Goal: Information Seeking & Learning: Learn about a topic

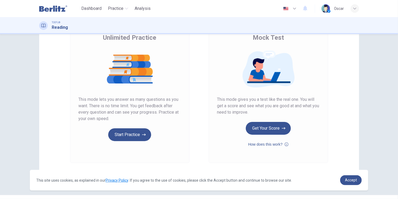
scroll to position [47, 0]
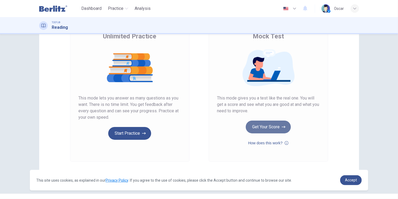
click at [262, 125] on button "Get Your Score" at bounding box center [268, 127] width 45 height 13
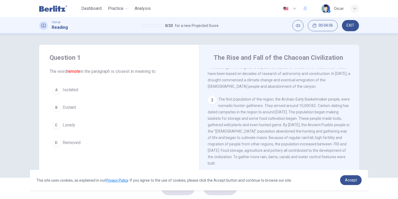
scroll to position [0, 0]
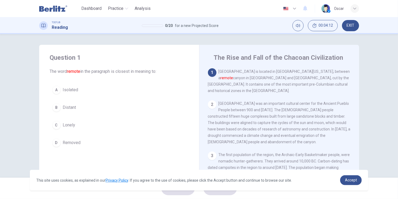
click at [71, 107] on span "Distant" at bounding box center [69, 107] width 13 height 6
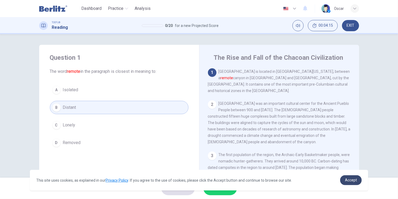
click at [356, 182] on span "Accept" at bounding box center [351, 180] width 12 height 4
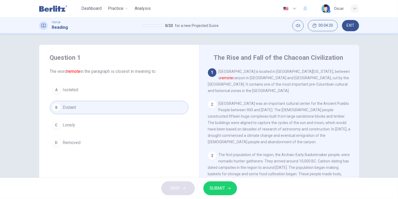
click at [235, 189] on button "SUBMIT" at bounding box center [220, 188] width 34 height 14
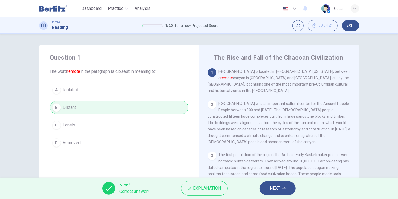
click at [271, 189] on span "NEXT" at bounding box center [275, 188] width 10 height 7
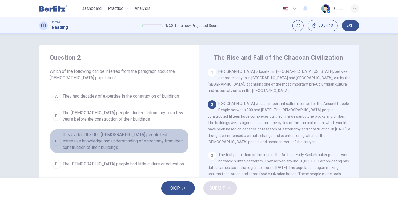
click at [90, 132] on span "It is evident that the [DEMOGRAPHIC_DATA] people had extensive knowledge and un…" at bounding box center [124, 140] width 123 height 19
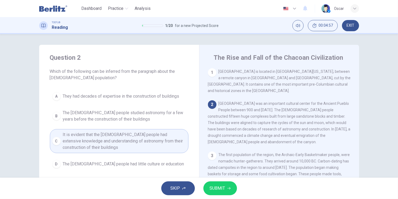
click at [216, 185] on span "SUBMIT" at bounding box center [217, 188] width 15 height 7
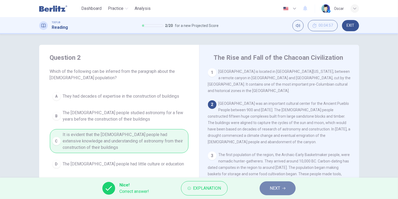
click at [268, 189] on button "NEXT" at bounding box center [278, 188] width 36 height 14
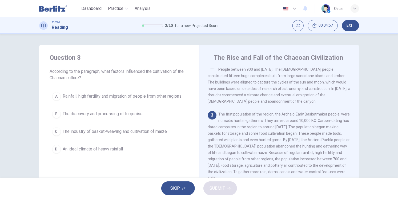
scroll to position [47, 0]
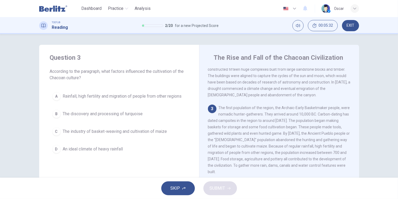
click at [103, 96] on span "Rainfall, high fertility and migration of people from other regions" at bounding box center [122, 96] width 119 height 6
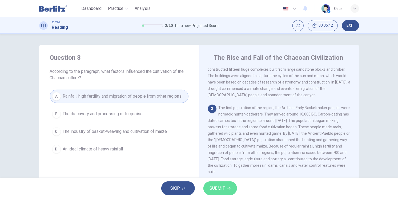
click at [218, 190] on span "SUBMIT" at bounding box center [217, 188] width 15 height 7
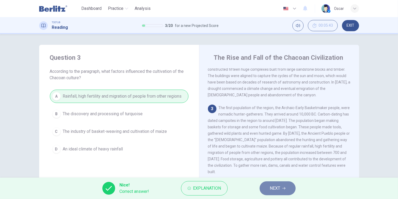
click at [266, 187] on button "NEXT" at bounding box center [278, 188] width 36 height 14
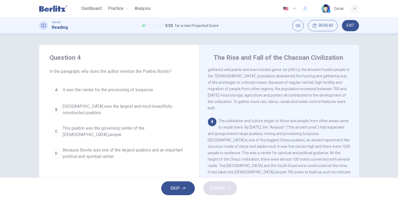
scroll to position [111, 0]
click at [79, 147] on span "Because Bonito was one of the largest pueblos and an important political and sp…" at bounding box center [124, 153] width 123 height 13
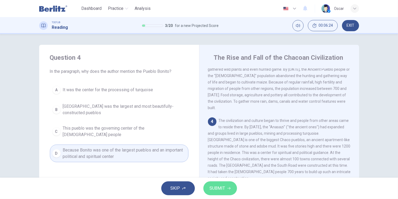
click at [215, 193] on button "SUBMIT" at bounding box center [220, 188] width 34 height 14
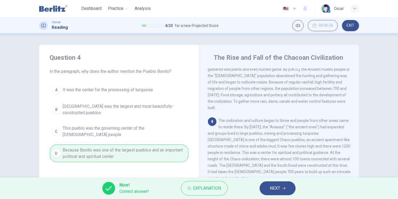
click at [273, 189] on span "NEXT" at bounding box center [275, 188] width 10 height 7
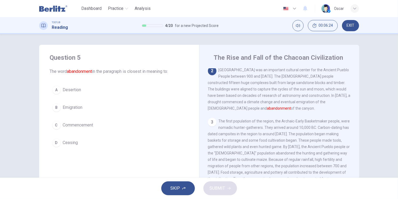
scroll to position [32, 0]
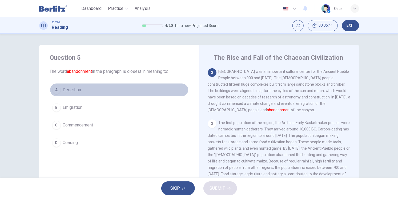
click at [71, 89] on span "Desertion" at bounding box center [72, 90] width 18 height 6
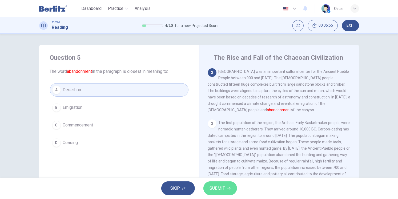
click at [219, 189] on span "SUBMIT" at bounding box center [217, 188] width 15 height 7
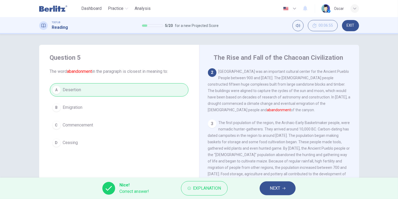
click at [274, 188] on span "NEXT" at bounding box center [275, 188] width 10 height 7
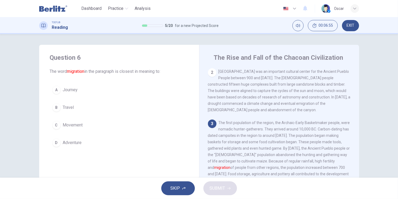
scroll to position [47, 0]
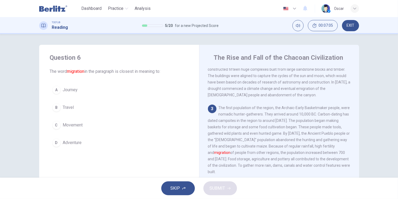
click at [67, 123] on span "Movement" at bounding box center [73, 125] width 20 height 6
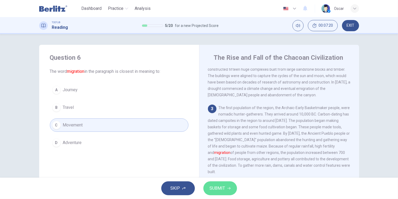
click at [223, 189] on span "SUBMIT" at bounding box center [217, 188] width 15 height 7
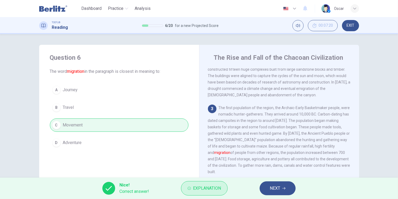
click at [198, 190] on span "Explanation" at bounding box center [207, 188] width 28 height 7
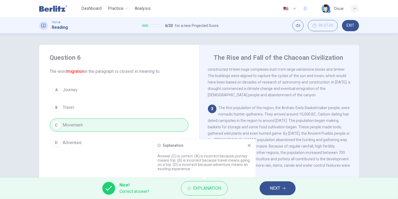
click at [249, 145] on icon at bounding box center [249, 145] width 3 height 3
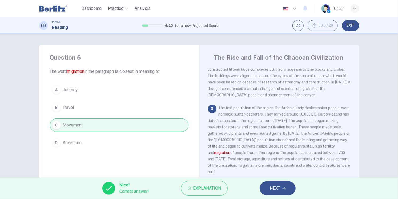
click at [279, 186] on span "NEXT" at bounding box center [275, 188] width 10 height 7
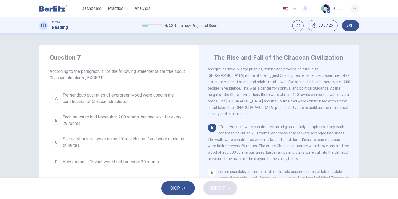
scroll to position [186, 0]
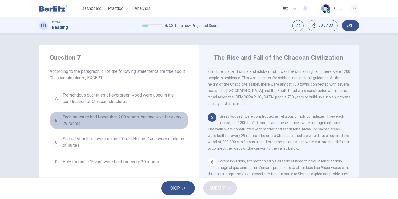
click at [73, 121] on span "Each structure had fewer than 200 rooms, but one Kiva for every 29 rooms" at bounding box center [124, 120] width 123 height 13
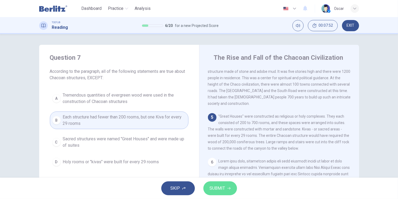
click at [216, 187] on span "SUBMIT" at bounding box center [217, 188] width 15 height 7
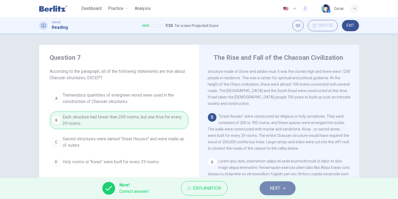
click at [280, 190] on span "NEXT" at bounding box center [275, 188] width 10 height 7
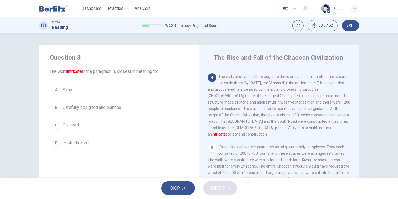
scroll to position [154, 0]
click at [78, 143] on span "Sophisticated" at bounding box center [76, 142] width 26 height 6
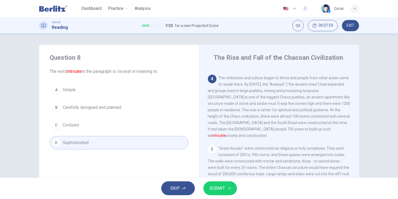
click at [222, 190] on span "SUBMIT" at bounding box center [217, 188] width 15 height 7
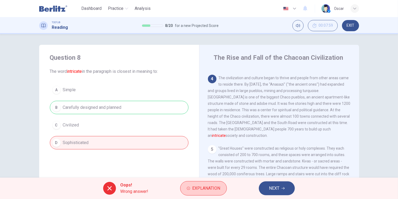
click at [205, 190] on span "Explanation" at bounding box center [206, 188] width 28 height 7
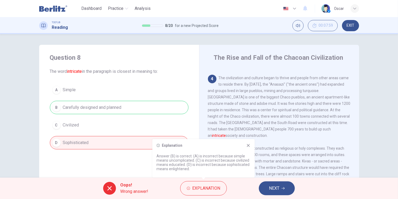
click at [247, 145] on icon at bounding box center [248, 145] width 4 height 4
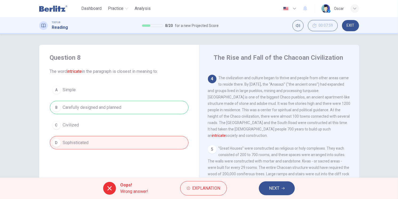
click at [274, 189] on span "NEXT" at bounding box center [274, 188] width 10 height 7
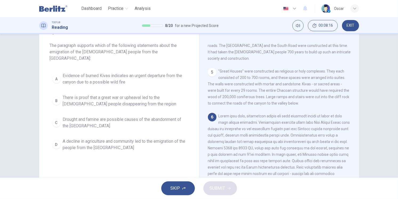
scroll to position [19, 0]
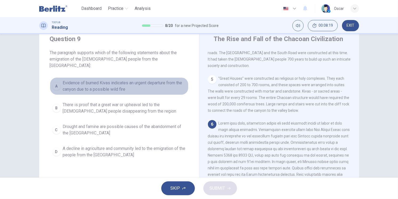
click at [86, 81] on span "Evidence of burned Kivas indicates an urgent departure from the canyon due to a…" at bounding box center [124, 86] width 123 height 13
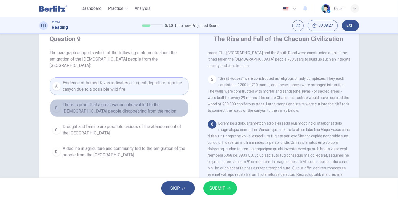
click at [88, 105] on span "There is proof that a great war or upheaval led to the [DEMOGRAPHIC_DATA] peopl…" at bounding box center [124, 108] width 123 height 13
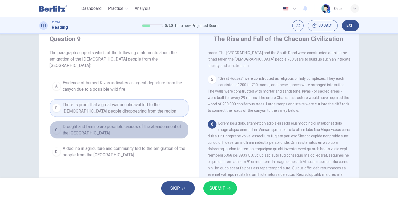
click at [84, 125] on span "Drought and famine are possible causes of the abandonment of the [GEOGRAPHIC_DA…" at bounding box center [124, 129] width 123 height 13
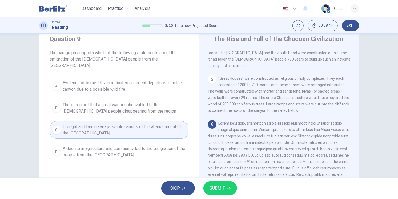
click at [94, 145] on span "A decline in agriculture and community led to the emigration of the people from…" at bounding box center [124, 151] width 123 height 13
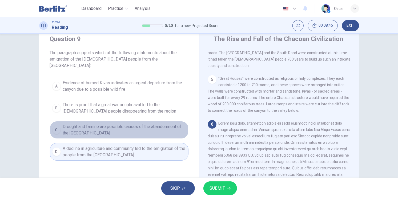
click at [94, 127] on span "Drought and famine are possible causes of the abandonment of the [GEOGRAPHIC_DA…" at bounding box center [124, 129] width 123 height 13
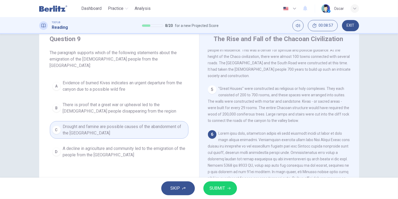
scroll to position [205, 0]
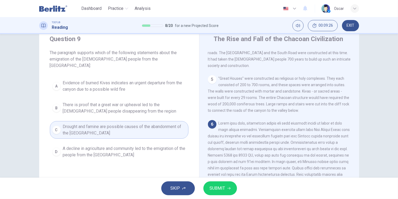
click at [216, 188] on span "SUBMIT" at bounding box center [217, 188] width 15 height 7
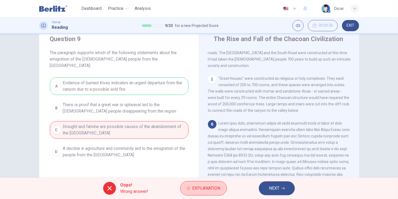
click at [204, 191] on span "Explanation" at bounding box center [206, 188] width 28 height 7
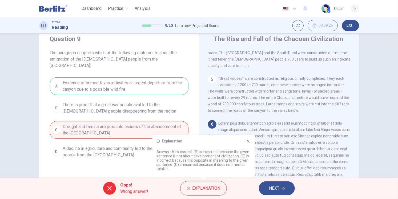
drag, startPoint x: 168, startPoint y: 161, endPoint x: 197, endPoint y: 162, distance: 29.1
click at [197, 162] on p "Answer (A) is correct. (B) is incorrect because the given sentence is not about…" at bounding box center [204, 160] width 94 height 21
click at [247, 140] on icon at bounding box center [248, 141] width 3 height 3
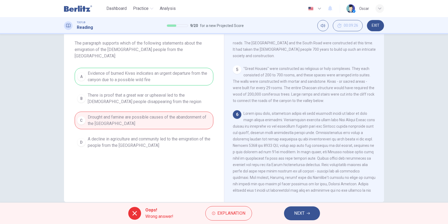
scroll to position [26, 0]
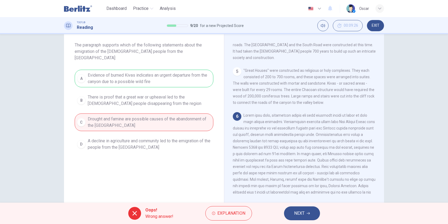
click at [301, 199] on span "NEXT" at bounding box center [299, 212] width 10 height 7
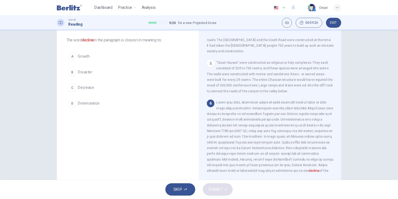
scroll to position [218, 0]
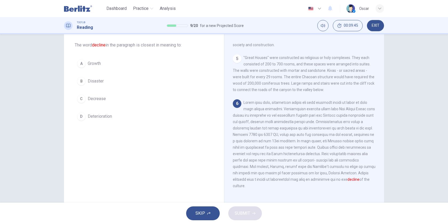
click at [96, 114] on span "Deterioration" at bounding box center [100, 116] width 24 height 6
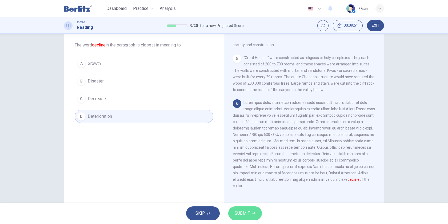
click at [248, 199] on span "SUBMIT" at bounding box center [242, 212] width 15 height 7
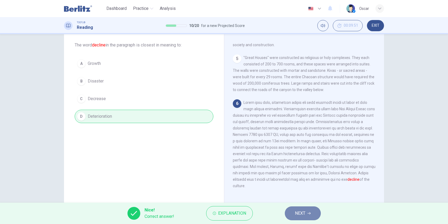
click at [305, 199] on button "NEXT" at bounding box center [303, 213] width 36 height 14
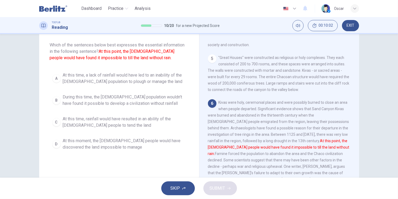
scroll to position [205, 0]
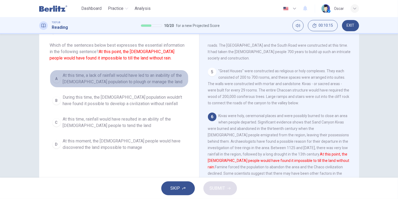
click at [93, 81] on span "At this time, a lack of rainfall would have led to an inability of the [DEMOGRA…" at bounding box center [124, 78] width 123 height 13
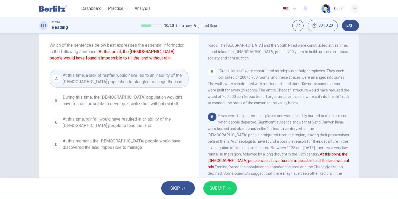
click at [107, 100] on span "During this time, the [DEMOGRAPHIC_DATA] population wouldn't have found it poss…" at bounding box center [124, 100] width 123 height 13
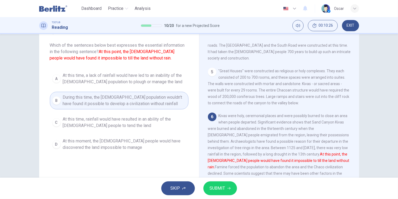
click at [89, 127] on span "At this time, rainfall would have resulted in an ability of the [DEMOGRAPHIC_DA…" at bounding box center [124, 122] width 123 height 13
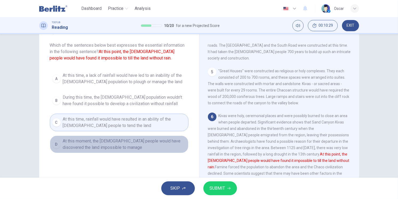
click at [95, 144] on span "At this moment, the [DEMOGRAPHIC_DATA] people would have discovered the land im…" at bounding box center [124, 144] width 123 height 13
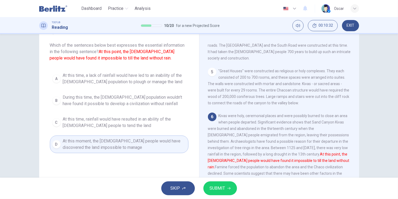
click at [91, 78] on span "At this time, a lack of rainfall would have led to an inability of the [DEMOGRA…" at bounding box center [124, 78] width 123 height 13
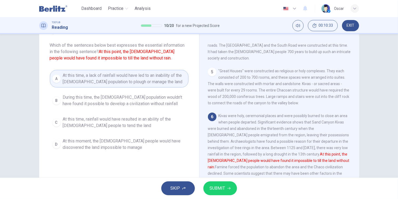
click at [218, 189] on span "SUBMIT" at bounding box center [217, 188] width 15 height 7
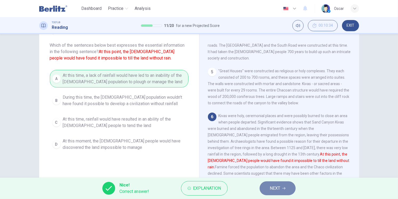
click at [284, 187] on icon "button" at bounding box center [283, 188] width 3 height 3
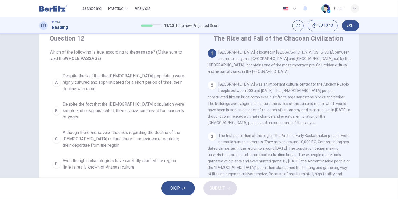
scroll to position [30, 0]
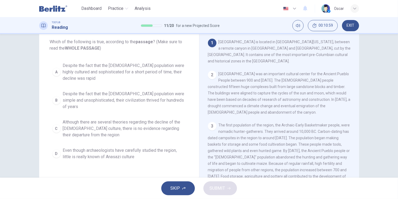
click at [89, 150] on span "Even though archaeologists have carefully studied the region, little is really …" at bounding box center [124, 153] width 123 height 13
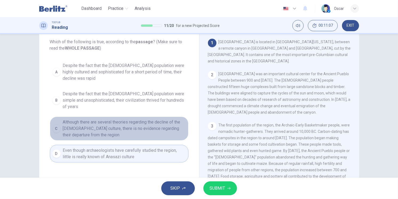
click at [95, 122] on span "Although there are several theories regarding the decline of the [DEMOGRAPHIC_D…" at bounding box center [124, 128] width 123 height 19
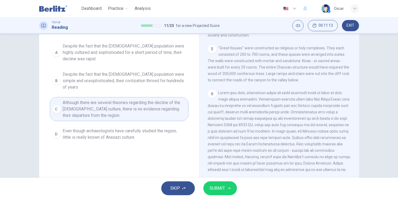
scroll to position [59, 0]
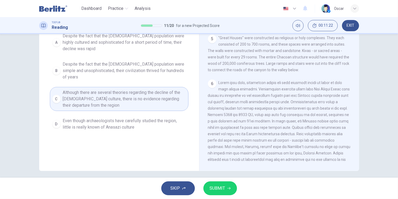
click at [211, 191] on span "SUBMIT" at bounding box center [217, 188] width 15 height 7
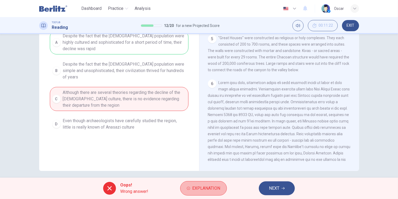
click at [213, 191] on span "Explanation" at bounding box center [206, 188] width 28 height 7
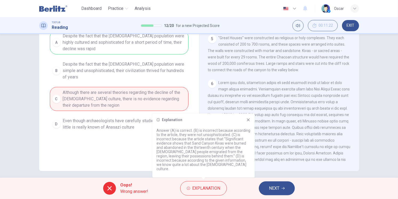
drag, startPoint x: 160, startPoint y: 148, endPoint x: 210, endPoint y: 153, distance: 49.9
click at [210, 153] on p "Answer (A) is correct. (B) is incorrect because according to the article, they …" at bounding box center [204, 149] width 94 height 43
click at [247, 122] on icon at bounding box center [248, 120] width 4 height 4
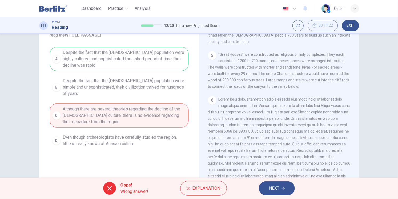
scroll to position [30, 0]
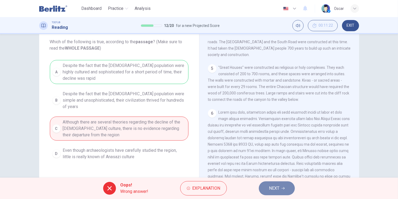
click at [265, 186] on button "NEXT" at bounding box center [277, 188] width 36 height 14
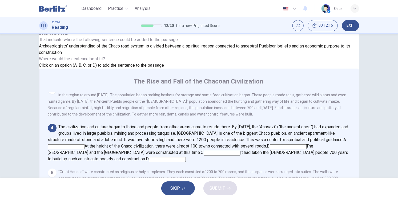
click at [270, 144] on input at bounding box center [288, 146] width 37 height 5
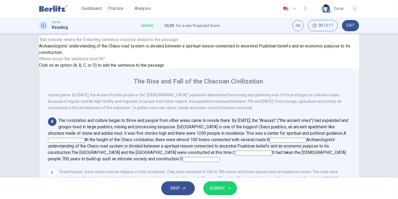
click at [213, 185] on span "SUBMIT" at bounding box center [217, 188] width 15 height 7
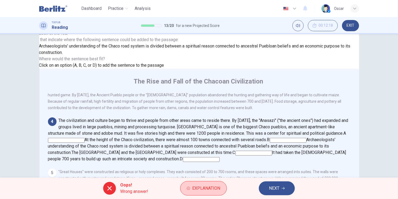
click at [203, 193] on button "Explanation" at bounding box center [203, 188] width 47 height 14
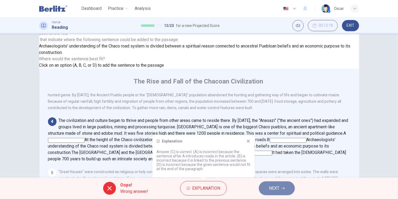
click at [277, 191] on span "NEXT" at bounding box center [274, 188] width 10 height 7
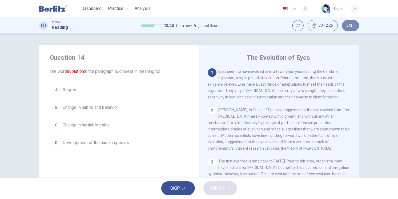
click at [356, 25] on button "EXIT" at bounding box center [350, 25] width 17 height 11
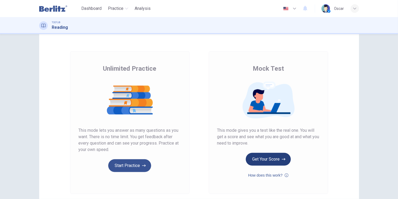
scroll to position [30, 0]
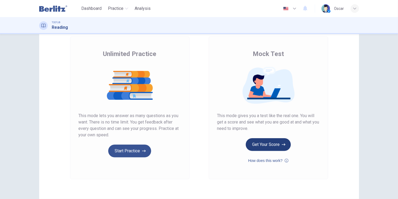
click at [267, 143] on button "Get Your Score" at bounding box center [268, 144] width 45 height 13
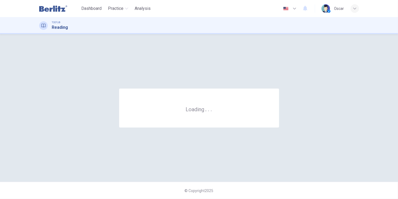
scroll to position [0, 0]
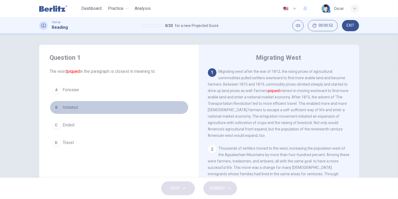
click at [71, 110] on span "Initiated" at bounding box center [70, 107] width 15 height 6
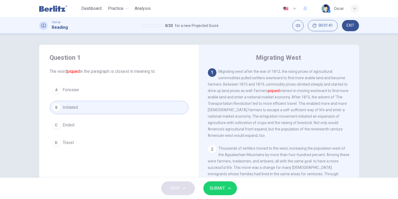
click at [228, 189] on icon "button" at bounding box center [228, 188] width 3 height 3
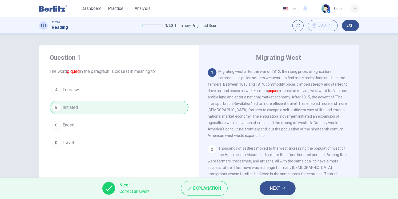
click at [272, 190] on span "NEXT" at bounding box center [275, 188] width 10 height 7
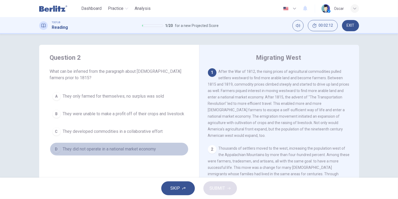
click at [127, 150] on span "They did not operate in a national market economy" at bounding box center [109, 149] width 93 height 6
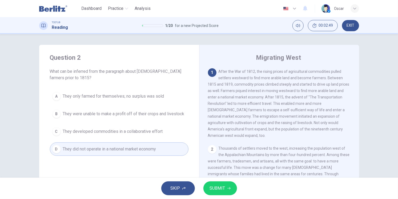
click at [214, 190] on span "SUBMIT" at bounding box center [217, 188] width 15 height 7
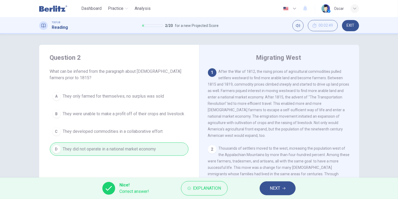
click at [269, 188] on button "NEXT" at bounding box center [278, 188] width 36 height 14
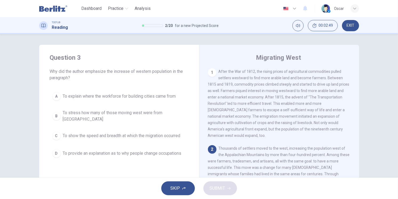
scroll to position [41, 0]
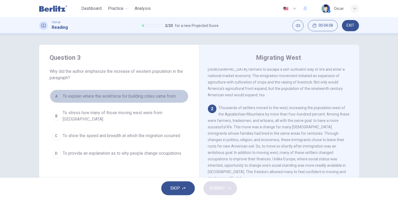
click at [119, 99] on span "To explain where the workforce for building cities came from" at bounding box center [119, 96] width 113 height 6
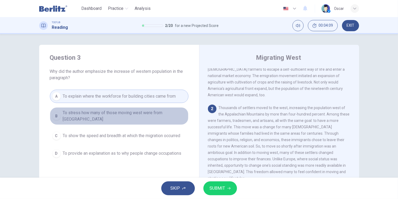
click at [112, 117] on span "To stress how many of those moving west were from Europe" at bounding box center [124, 116] width 123 height 13
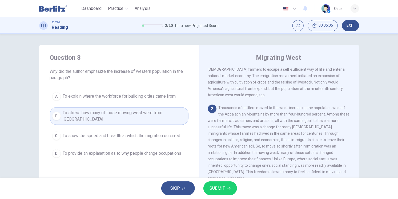
click at [115, 133] on span "To show the speed and breadth at which the migration occurred" at bounding box center [122, 136] width 118 height 6
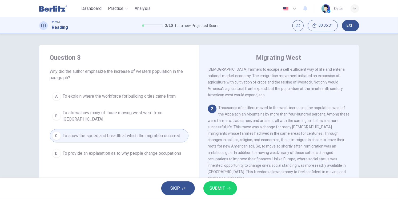
click at [115, 150] on span "To provide an explanation as to why people change occupations" at bounding box center [122, 153] width 119 height 6
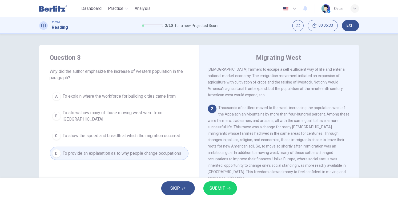
click at [226, 187] on button "SUBMIT" at bounding box center [220, 188] width 34 height 14
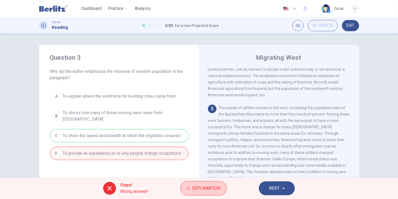
click at [203, 187] on span "Explanation" at bounding box center [206, 188] width 28 height 7
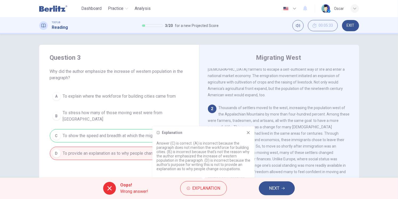
click at [247, 131] on icon at bounding box center [248, 132] width 4 height 4
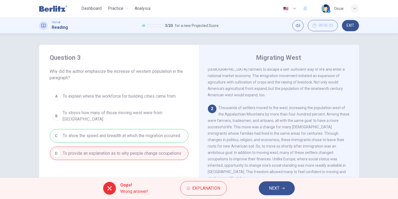
click at [156, 134] on div "A To explain where the workforce for building cities came from B To stress how …" at bounding box center [119, 125] width 139 height 70
click at [281, 192] on button "NEXT" at bounding box center [277, 188] width 36 height 14
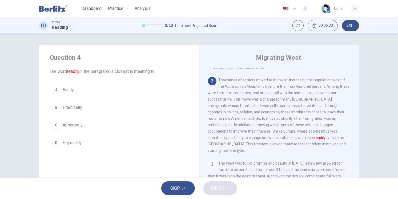
scroll to position [70, 0]
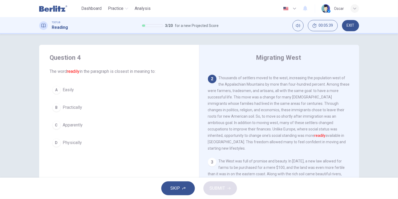
click at [65, 90] on span "Easily" at bounding box center [68, 90] width 11 height 6
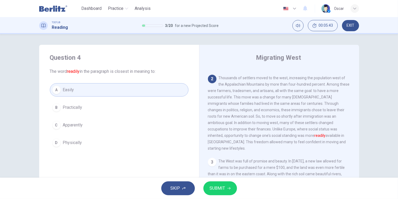
click at [224, 191] on span "SUBMIT" at bounding box center [217, 188] width 15 height 7
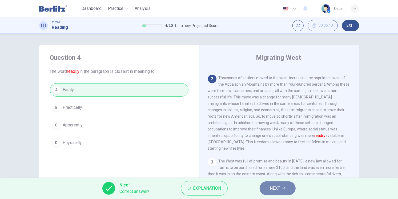
click at [271, 190] on span "NEXT" at bounding box center [275, 188] width 10 height 7
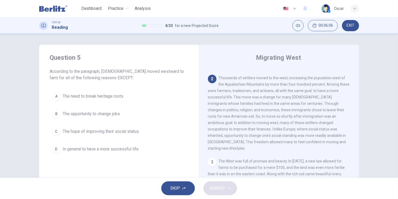
click at [91, 96] on span "The need to break heritage roots" at bounding box center [93, 96] width 61 height 6
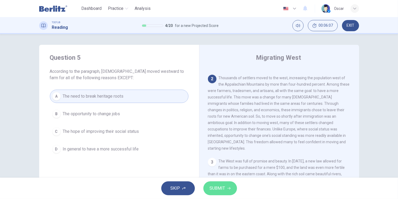
click at [225, 189] on button "SUBMIT" at bounding box center [220, 188] width 34 height 14
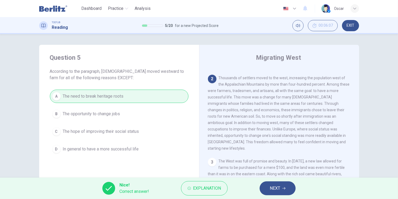
click at [271, 188] on span "NEXT" at bounding box center [275, 188] width 10 height 7
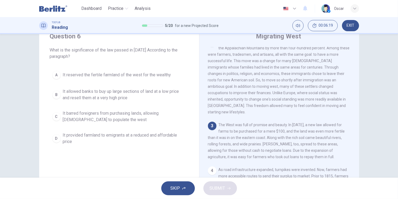
scroll to position [21, 0]
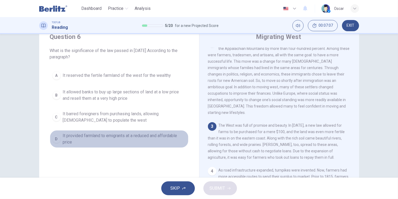
click at [80, 138] on span "It provided farmland to emigrants at a reduced and affordable price" at bounding box center [124, 139] width 123 height 13
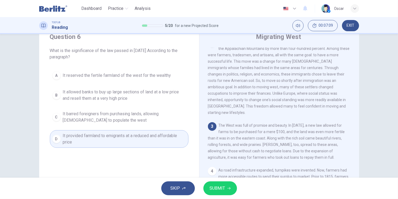
click at [218, 193] on button "SUBMIT" at bounding box center [220, 188] width 34 height 14
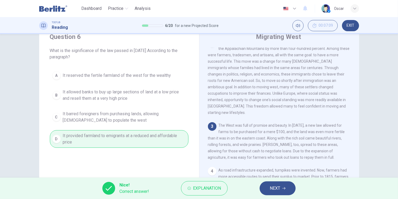
click at [287, 191] on button "NEXT" at bounding box center [278, 188] width 36 height 14
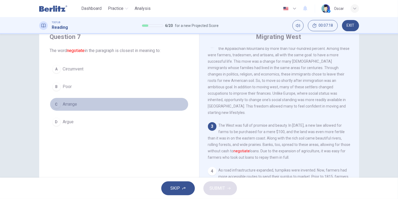
click at [67, 103] on span "Arrange" at bounding box center [70, 104] width 14 height 6
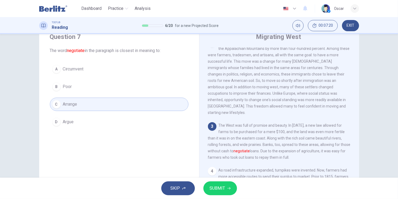
click at [233, 191] on button "SUBMIT" at bounding box center [220, 188] width 34 height 14
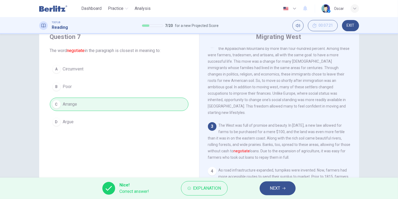
click at [270, 188] on span "NEXT" at bounding box center [275, 188] width 10 height 7
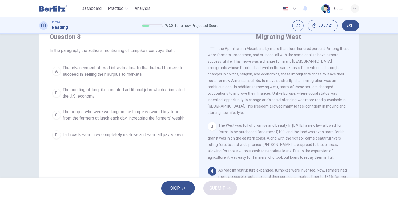
scroll to position [124, 0]
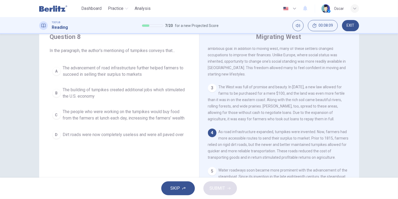
click at [79, 71] on span "The advancement of road infrastructure further helped farmers to succeed in sel…" at bounding box center [124, 71] width 123 height 13
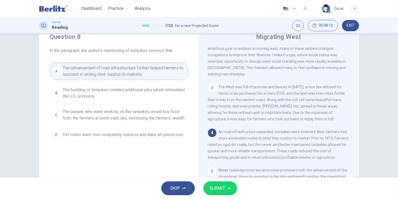
click at [217, 189] on span "SUBMIT" at bounding box center [217, 188] width 15 height 7
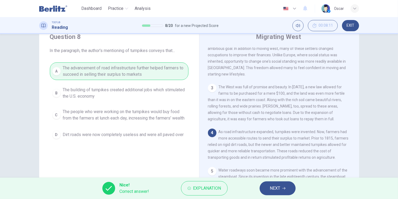
click at [274, 187] on span "NEXT" at bounding box center [275, 188] width 10 height 7
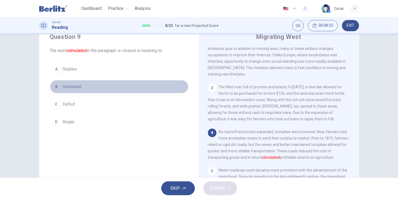
click at [73, 89] on span "Increased" at bounding box center [72, 86] width 19 height 6
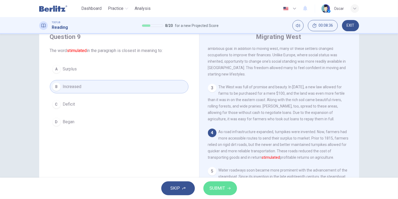
click at [223, 188] on span "SUBMIT" at bounding box center [217, 188] width 15 height 7
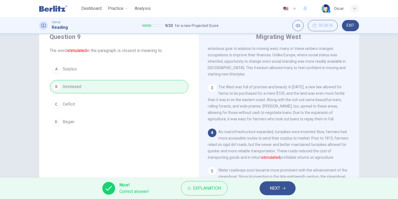
click at [266, 186] on button "NEXT" at bounding box center [278, 188] width 36 height 14
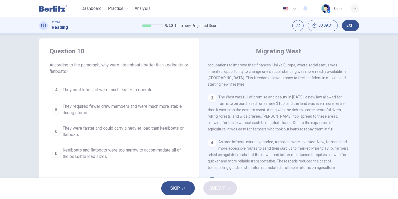
scroll to position [4, 0]
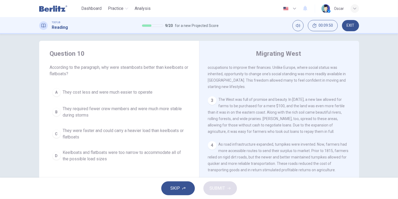
click at [111, 134] on span "They were faster and could carry a heavier load than keelboats or flatboats" at bounding box center [124, 133] width 123 height 13
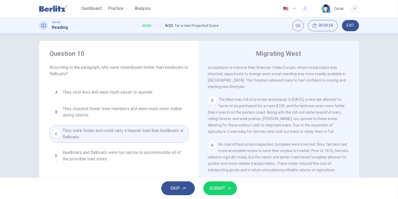
click at [217, 187] on span "SUBMIT" at bounding box center [217, 188] width 15 height 7
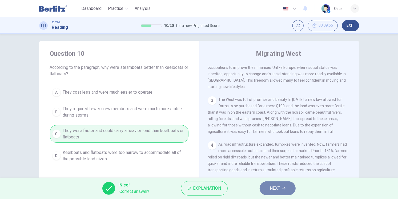
click at [277, 189] on span "NEXT" at bounding box center [275, 188] width 10 height 7
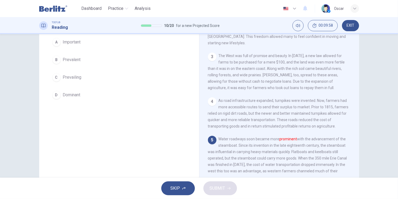
scroll to position [34, 0]
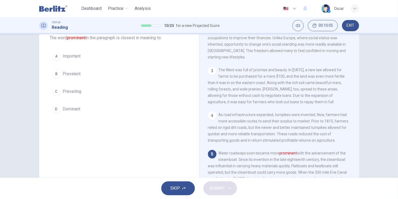
click at [76, 112] on button "D Dominant" at bounding box center [119, 108] width 139 height 13
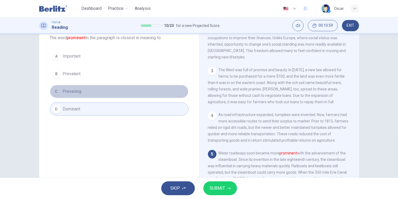
click at [81, 95] on button "C Prevailing" at bounding box center [119, 91] width 139 height 13
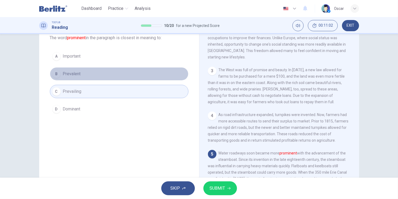
click at [76, 73] on span "Prevalent" at bounding box center [72, 74] width 18 height 6
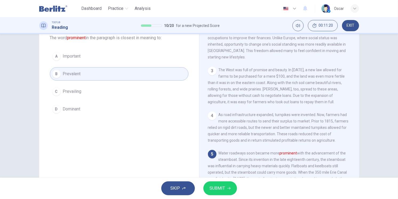
click at [103, 54] on button "A Important" at bounding box center [119, 56] width 139 height 13
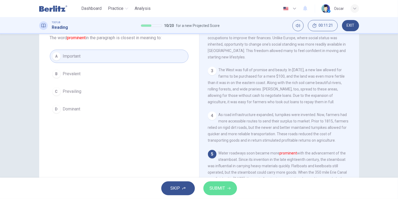
click at [214, 188] on span "SUBMIT" at bounding box center [217, 188] width 15 height 7
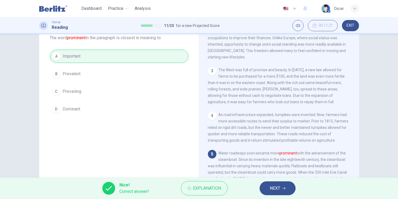
click at [288, 188] on button "NEXT" at bounding box center [278, 188] width 36 height 14
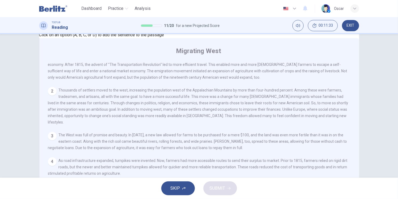
scroll to position [63, 0]
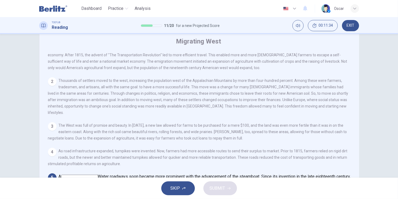
click at [310, 187] on input at bounding box center [328, 189] width 37 height 5
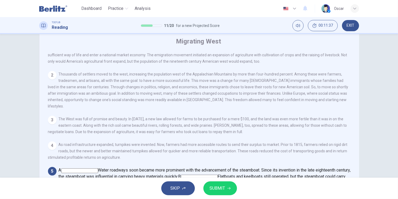
click at [216, 189] on span "SUBMIT" at bounding box center [217, 188] width 15 height 7
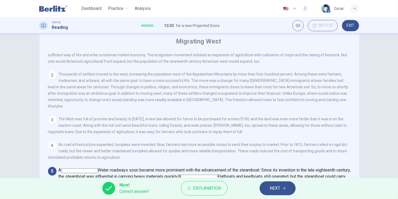
click at [269, 187] on button "NEXT" at bounding box center [278, 188] width 36 height 14
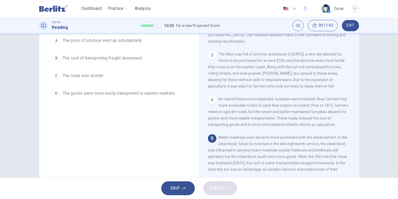
scroll to position [59, 0]
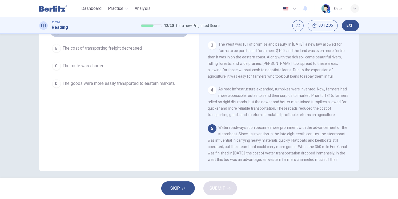
click at [107, 34] on span "The price of produce went up substantially" at bounding box center [102, 30] width 79 height 6
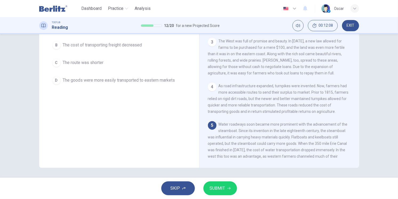
scroll to position [63, 0]
click at [228, 187] on icon "button" at bounding box center [228, 188] width 3 height 3
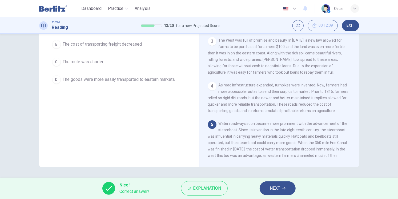
click at [286, 191] on button "NEXT" at bounding box center [278, 188] width 36 height 14
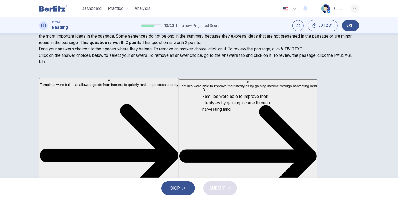
drag, startPoint x: 79, startPoint y: 134, endPoint x: 235, endPoint y: 108, distance: 158.1
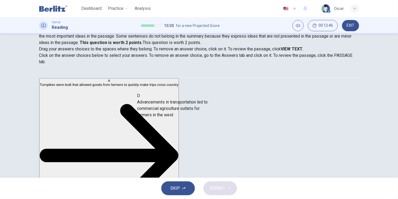
drag, startPoint x: 76, startPoint y: 107, endPoint x: 183, endPoint y: 108, distance: 107.2
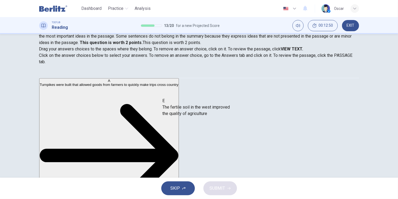
drag, startPoint x: 81, startPoint y: 108, endPoint x: 200, endPoint y: 110, distance: 119.2
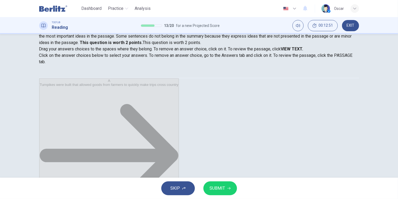
scroll to position [22, 0]
drag, startPoint x: 82, startPoint y: 147, endPoint x: 183, endPoint y: 126, distance: 103.8
drag, startPoint x: 85, startPoint y: 142, endPoint x: 251, endPoint y: 125, distance: 166.3
drag, startPoint x: 216, startPoint y: 107, endPoint x: 81, endPoint y: 110, distance: 135.2
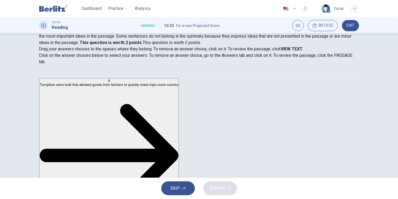
scroll to position [61, 0]
drag, startPoint x: 85, startPoint y: 143, endPoint x: 222, endPoint y: 103, distance: 143.3
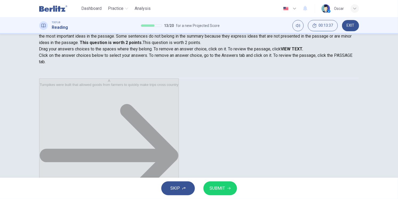
scroll to position [29, 0]
drag, startPoint x: 213, startPoint y: 133, endPoint x: 207, endPoint y: 130, distance: 6.0
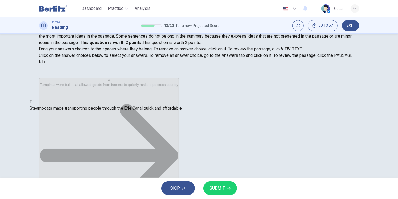
drag, startPoint x: 202, startPoint y: 132, endPoint x: 90, endPoint y: 108, distance: 114.9
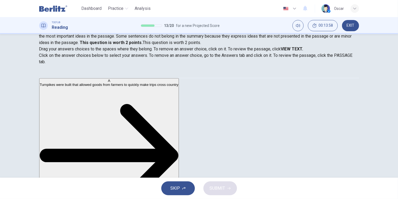
scroll to position [61, 0]
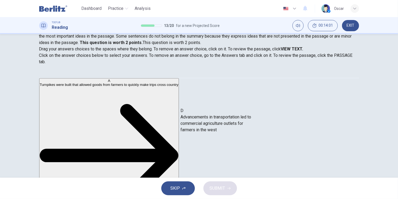
drag, startPoint x: 81, startPoint y: 110, endPoint x: 213, endPoint y: 127, distance: 133.6
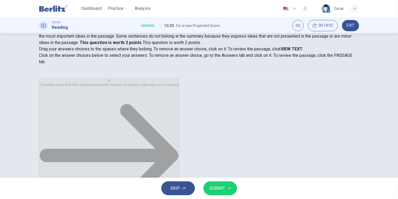
scroll to position [22, 0]
click at [221, 185] on span "SUBMIT" at bounding box center [217, 188] width 15 height 7
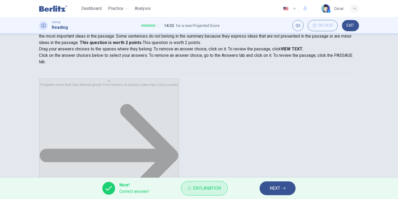
click at [198, 187] on span "Explanation" at bounding box center [207, 188] width 28 height 7
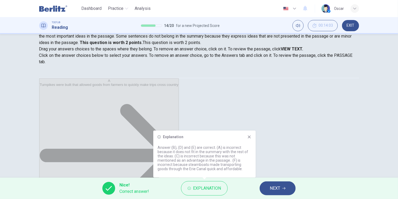
click at [277, 190] on span "NEXT" at bounding box center [275, 188] width 10 height 7
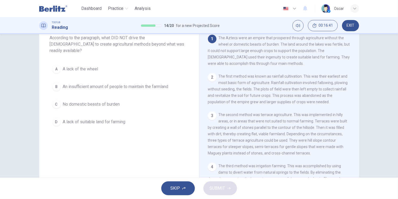
scroll to position [0, 0]
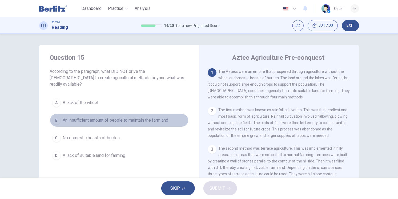
click at [90, 117] on span "An insufficient amount of people to maintain the farmland" at bounding box center [116, 120] width 106 height 6
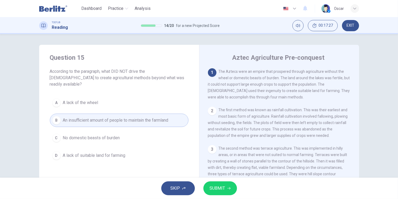
click at [98, 152] on span "A lack of suitable land for farming" at bounding box center [94, 155] width 63 height 6
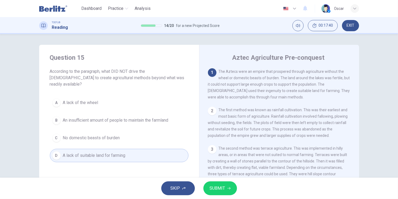
click at [94, 117] on span "An insufficient amount of people to maintain the farmland" at bounding box center [116, 120] width 106 height 6
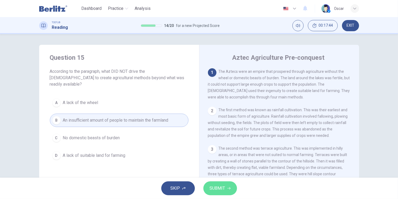
click at [218, 191] on span "SUBMIT" at bounding box center [217, 188] width 15 height 7
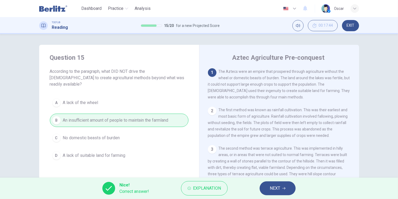
click at [277, 191] on span "NEXT" at bounding box center [275, 188] width 10 height 7
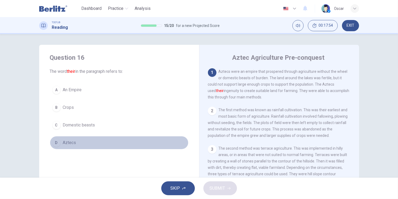
click at [72, 140] on span "Aztecs" at bounding box center [69, 142] width 13 height 6
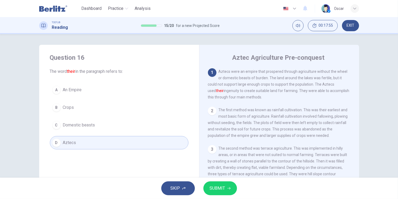
click at [219, 184] on button "SUBMIT" at bounding box center [220, 188] width 34 height 14
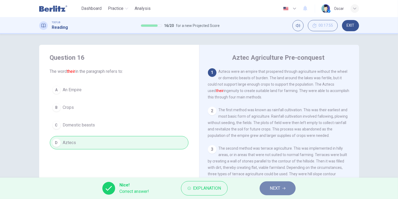
click at [269, 186] on button "NEXT" at bounding box center [278, 188] width 36 height 14
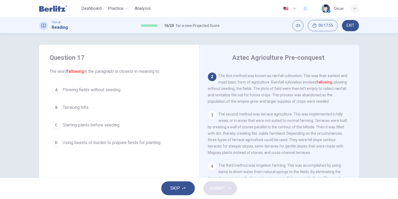
scroll to position [38, 0]
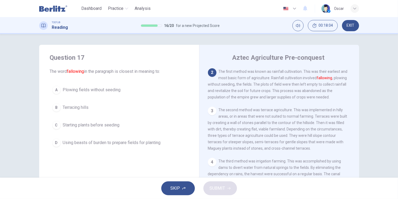
click at [86, 91] on span "Plowing fields without seeding" at bounding box center [92, 90] width 58 height 6
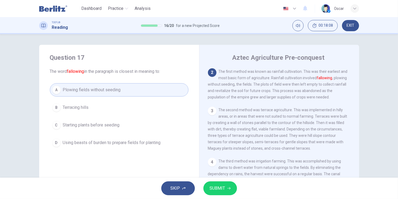
click at [225, 183] on button "SUBMIT" at bounding box center [220, 188] width 34 height 14
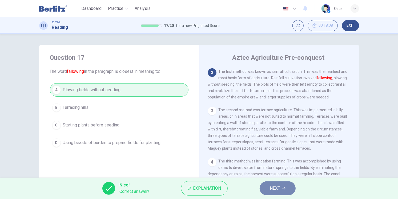
click at [274, 185] on span "NEXT" at bounding box center [275, 188] width 10 height 7
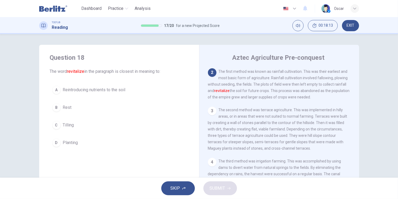
click at [78, 91] on span "Reintroducing nutrients to the soil" at bounding box center [94, 90] width 63 height 6
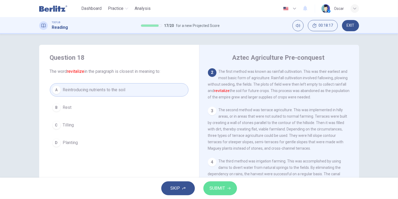
click at [222, 190] on span "SUBMIT" at bounding box center [217, 188] width 15 height 7
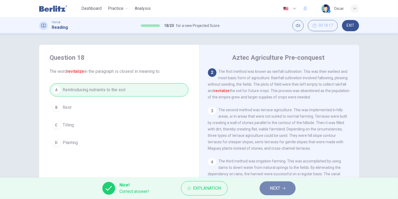
click at [269, 184] on button "NEXT" at bounding box center [278, 188] width 36 height 14
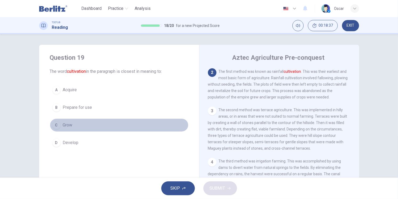
click at [63, 127] on span "Grow" at bounding box center [68, 125] width 10 height 6
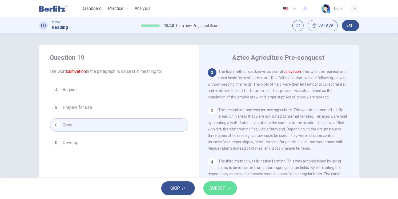
click at [222, 186] on span "SUBMIT" at bounding box center [217, 188] width 15 height 7
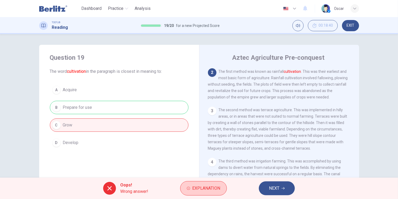
click at [209, 187] on span "Explanation" at bounding box center [206, 188] width 28 height 7
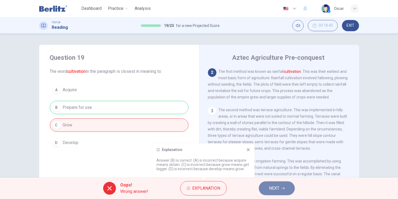
click at [273, 188] on span "NEXT" at bounding box center [274, 188] width 10 height 7
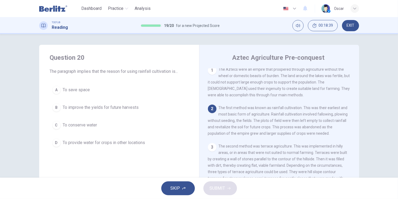
scroll to position [0, 0]
click at [78, 107] on span "To improve the yields for future harvests" at bounding box center [101, 107] width 76 height 6
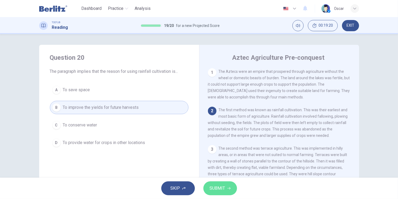
click at [222, 187] on span "SUBMIT" at bounding box center [217, 188] width 15 height 7
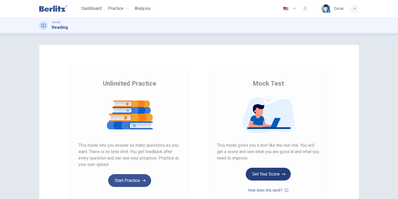
click at [271, 174] on button "Get Your Score" at bounding box center [268, 174] width 45 height 13
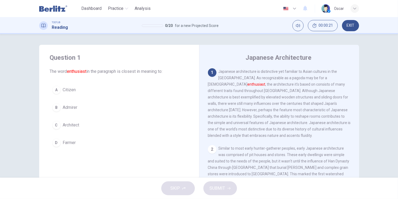
click at [63, 105] on span "Admirer" at bounding box center [70, 107] width 15 height 6
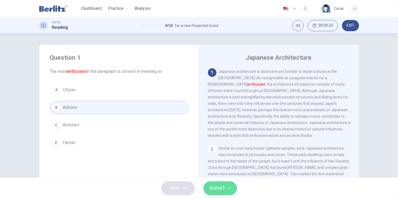
click at [225, 188] on button "SUBMIT" at bounding box center [220, 188] width 34 height 14
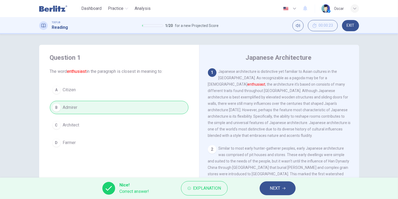
click at [278, 194] on button "NEXT" at bounding box center [278, 188] width 36 height 14
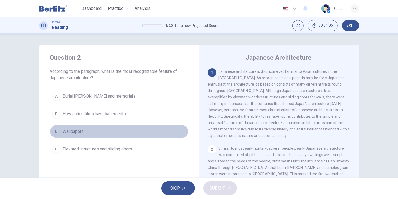
click at [77, 133] on span "Wallpapers" at bounding box center [73, 131] width 21 height 6
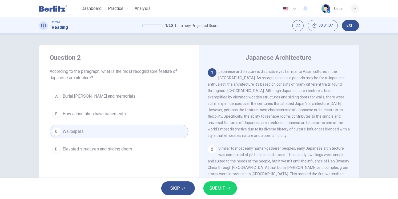
click at [77, 151] on span "Elevated structures and sliding doors" at bounding box center [98, 149] width 70 height 6
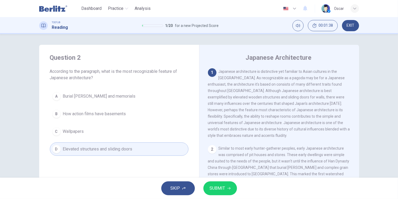
click at [220, 187] on span "SUBMIT" at bounding box center [217, 188] width 15 height 7
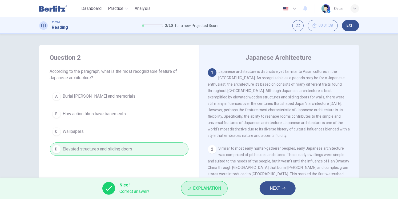
click at [209, 188] on span "Explanation" at bounding box center [207, 188] width 28 height 7
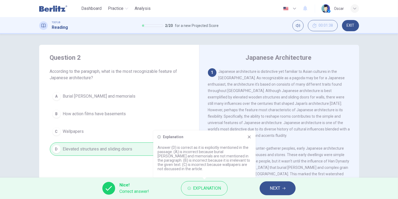
click at [273, 189] on span "NEXT" at bounding box center [275, 188] width 10 height 7
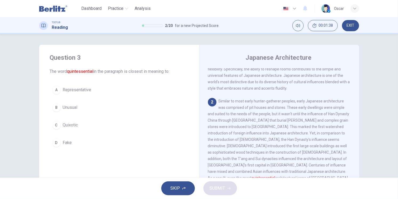
scroll to position [53, 0]
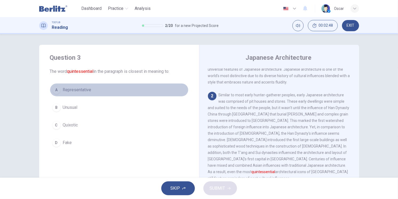
click at [74, 89] on span "Representative" at bounding box center [77, 90] width 29 height 6
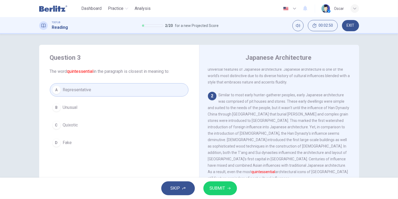
click at [219, 190] on span "SUBMIT" at bounding box center [217, 188] width 15 height 7
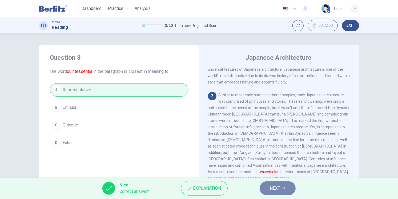
click at [270, 188] on span "NEXT" at bounding box center [275, 188] width 10 height 7
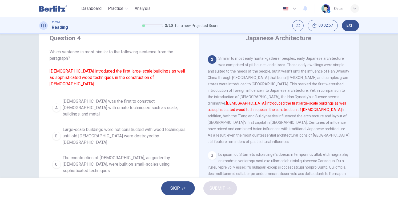
scroll to position [30, 0]
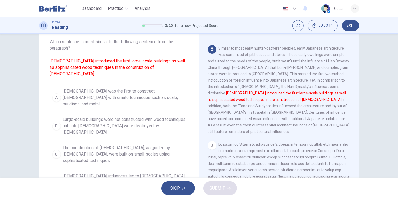
click at [98, 173] on span "Buddhist influences led to temples with ornate wood techniques being constructe…" at bounding box center [124, 182] width 123 height 19
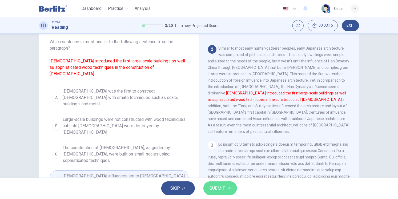
click at [219, 185] on span "SUBMIT" at bounding box center [217, 188] width 15 height 7
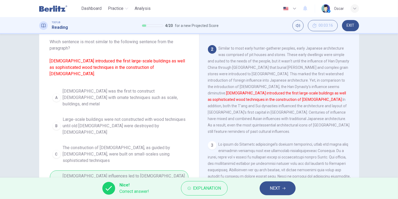
click at [283, 191] on button "NEXT" at bounding box center [278, 188] width 36 height 14
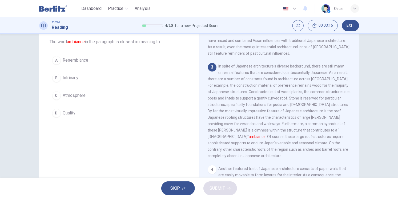
scroll to position [149, 0]
click at [72, 95] on span "Atmosphere" at bounding box center [74, 95] width 23 height 6
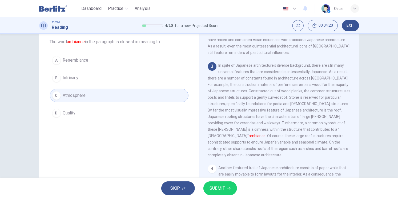
click at [228, 187] on icon "button" at bounding box center [228, 188] width 3 height 3
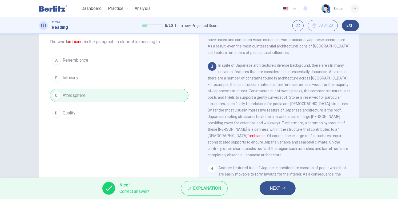
click at [285, 191] on button "NEXT" at bounding box center [278, 188] width 36 height 14
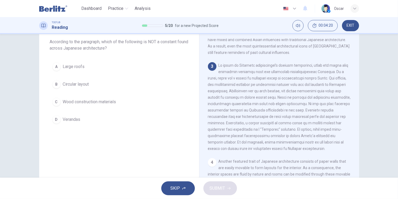
scroll to position [160, 0]
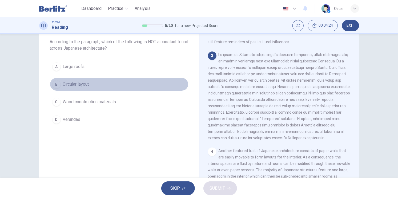
click at [87, 84] on span "Circular layout" at bounding box center [76, 84] width 26 height 6
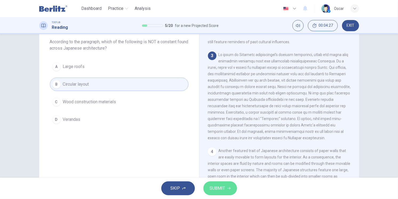
click at [226, 185] on button "SUBMIT" at bounding box center [220, 188] width 34 height 14
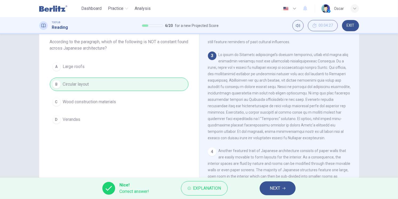
click at [270, 187] on button "NEXT" at bounding box center [278, 188] width 36 height 14
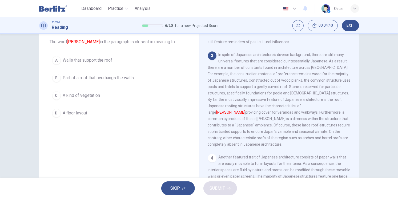
click at [95, 79] on span "Part of a roof that overhangs the walls" at bounding box center [98, 78] width 71 height 6
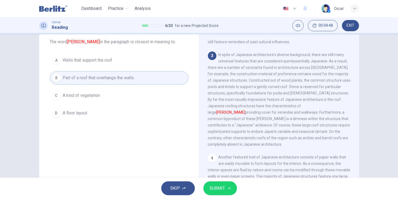
click at [218, 189] on span "SUBMIT" at bounding box center [217, 188] width 15 height 7
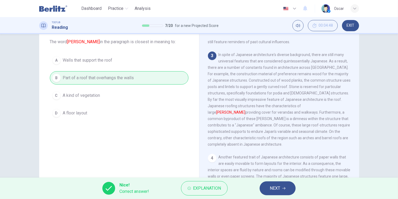
click at [280, 189] on span "NEXT" at bounding box center [275, 188] width 10 height 7
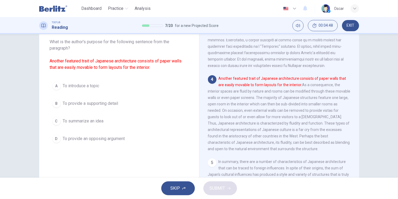
scroll to position [233, 0]
click at [84, 86] on span "To introduce a topic" at bounding box center [81, 86] width 37 height 6
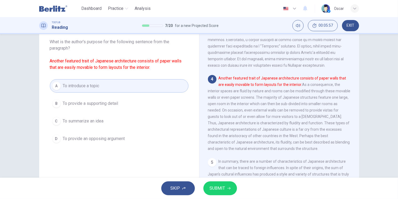
click at [217, 191] on span "SUBMIT" at bounding box center [217, 188] width 15 height 7
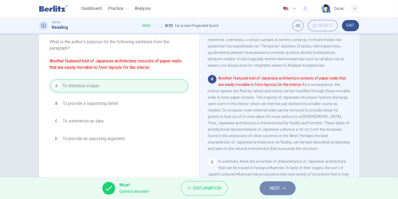
click at [286, 192] on button "NEXT" at bounding box center [278, 188] width 36 height 14
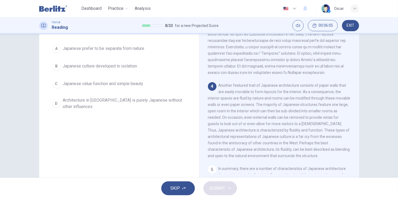
scroll to position [34, 0]
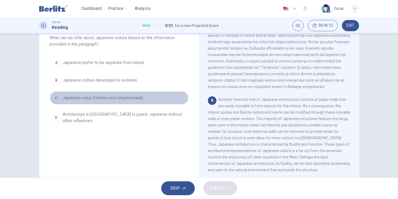
click at [74, 98] on span "Japanese value function and simple beauty" at bounding box center [103, 98] width 81 height 6
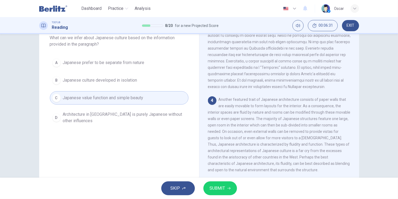
click at [219, 189] on span "SUBMIT" at bounding box center [217, 188] width 15 height 7
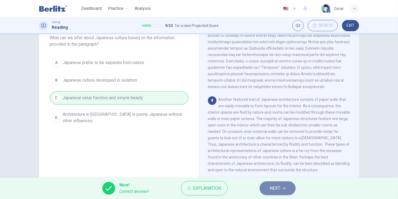
click at [283, 189] on icon "button" at bounding box center [283, 188] width 3 height 3
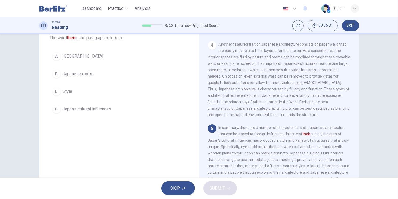
scroll to position [262, 0]
click at [102, 112] on button "D Japan's cultural influences" at bounding box center [119, 108] width 139 height 13
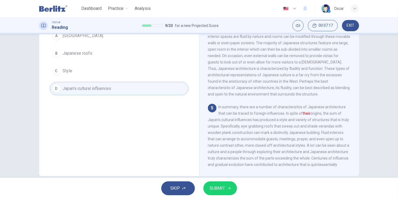
scroll to position [63, 0]
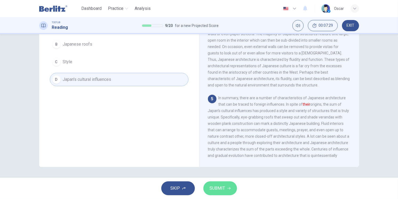
click at [219, 189] on span "SUBMIT" at bounding box center [217, 188] width 15 height 7
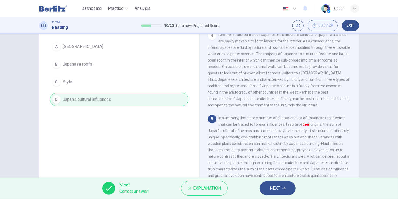
scroll to position [34, 0]
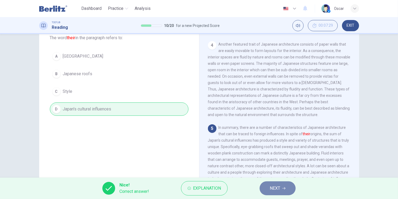
click at [273, 190] on span "NEXT" at bounding box center [275, 188] width 10 height 7
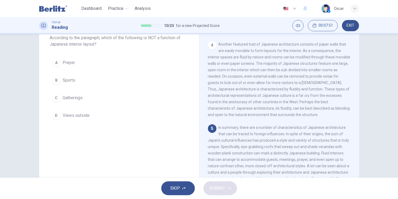
click at [66, 81] on span "Sports" at bounding box center [69, 80] width 13 height 6
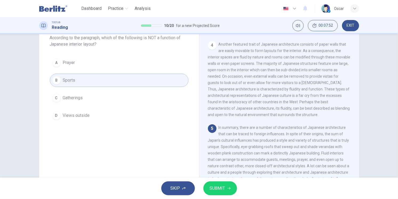
click at [219, 189] on span "SUBMIT" at bounding box center [217, 188] width 15 height 7
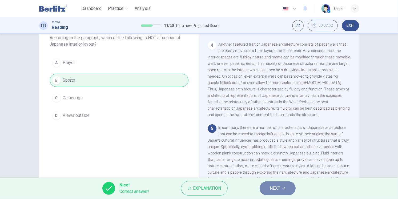
click at [269, 189] on button "NEXT" at bounding box center [278, 188] width 36 height 14
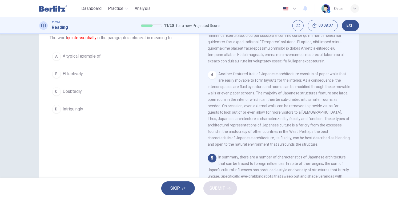
click at [82, 57] on span "A typical example of" at bounding box center [82, 56] width 38 height 6
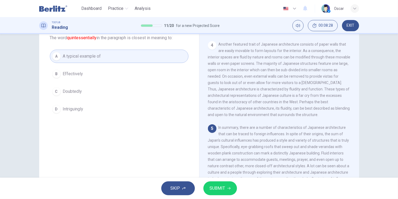
click at [215, 189] on span "SUBMIT" at bounding box center [217, 188] width 15 height 7
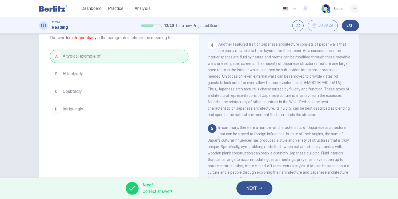
click at [256, 185] on span "NEXT" at bounding box center [252, 188] width 10 height 7
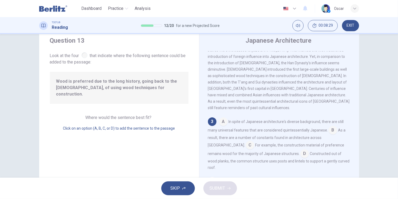
scroll to position [4, 0]
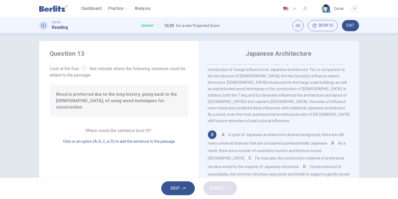
click at [301, 163] on input at bounding box center [305, 167] width 9 height 9
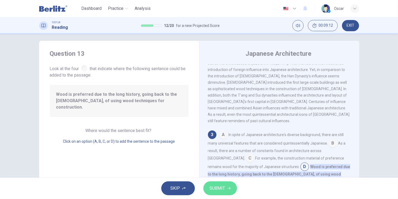
click at [215, 192] on button "SUBMIT" at bounding box center [220, 188] width 34 height 14
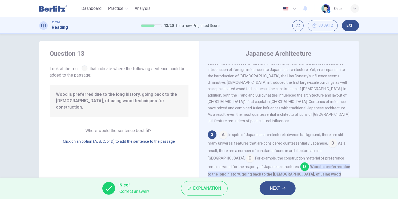
click at [263, 189] on button "NEXT" at bounding box center [278, 188] width 36 height 14
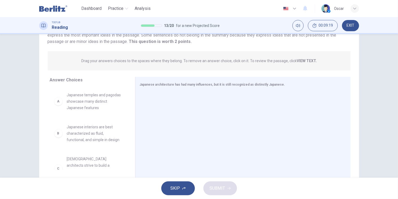
scroll to position [63, 0]
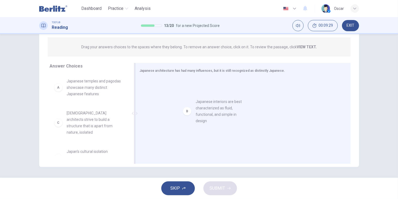
drag, startPoint x: 75, startPoint y: 124, endPoint x: 208, endPoint y: 113, distance: 132.8
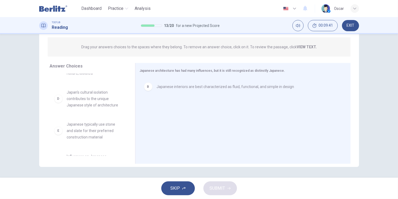
scroll to position [73, 0]
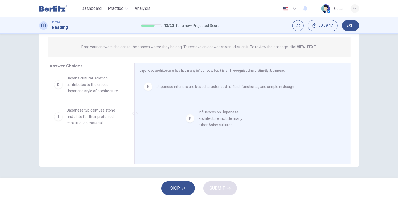
drag, startPoint x: 85, startPoint y: 142, endPoint x: 222, endPoint y: 119, distance: 138.7
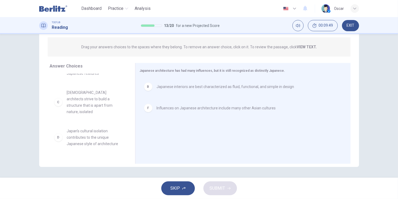
scroll to position [0, 0]
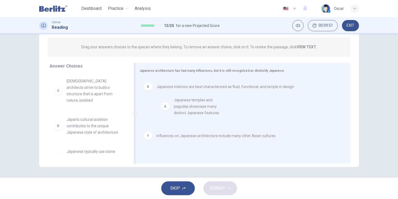
drag, startPoint x: 75, startPoint y: 87, endPoint x: 186, endPoint y: 106, distance: 112.2
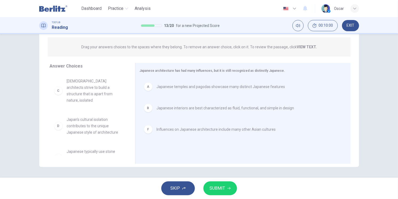
click at [217, 185] on span "SUBMIT" at bounding box center [217, 188] width 15 height 7
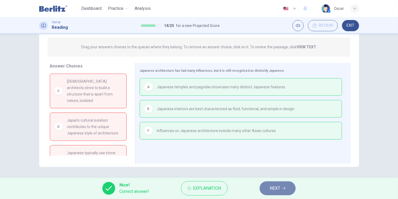
click at [274, 191] on span "NEXT" at bounding box center [275, 188] width 10 height 7
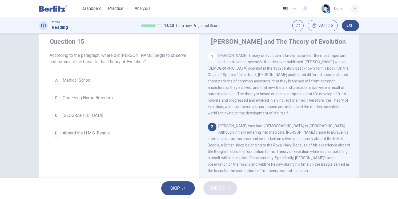
scroll to position [30, 0]
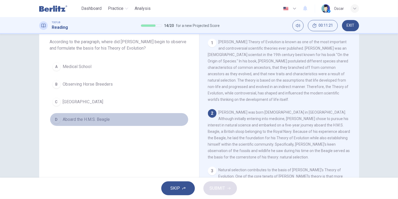
click at [88, 119] on span "Aboard the H.M.S. Beagle" at bounding box center [86, 119] width 47 height 6
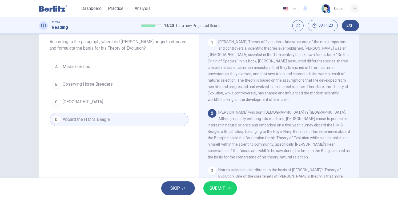
click at [222, 188] on span "SUBMIT" at bounding box center [217, 188] width 15 height 7
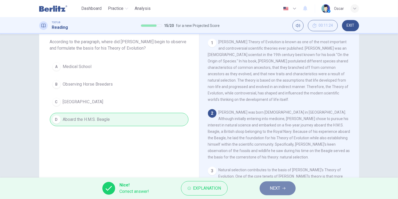
click at [284, 192] on button "NEXT" at bounding box center [278, 188] width 36 height 14
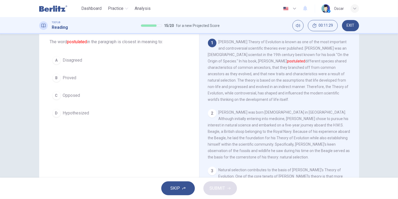
click at [76, 114] on span "Hypothesized" at bounding box center [76, 113] width 26 height 6
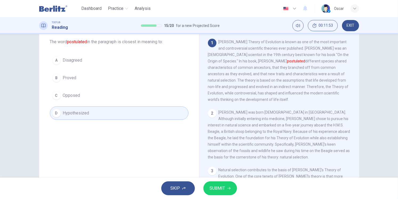
click at [230, 190] on button "SUBMIT" at bounding box center [220, 188] width 34 height 14
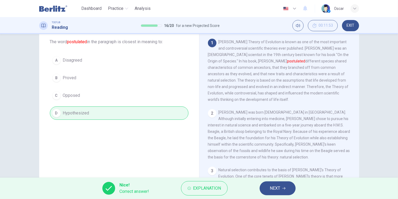
click at [275, 190] on span "NEXT" at bounding box center [275, 188] width 10 height 7
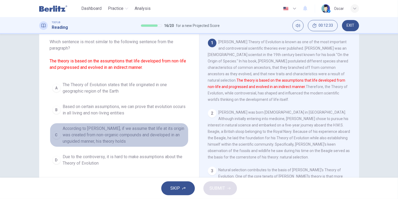
click at [76, 133] on span "According to Darwin, if we assume that life at its origin was created from non-…" at bounding box center [124, 134] width 123 height 19
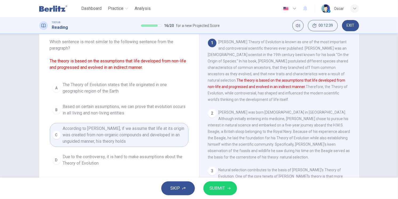
click at [219, 187] on span "SUBMIT" at bounding box center [217, 188] width 15 height 7
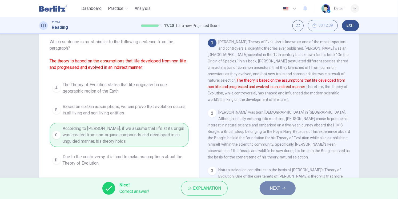
click at [279, 191] on span "NEXT" at bounding box center [275, 188] width 10 height 7
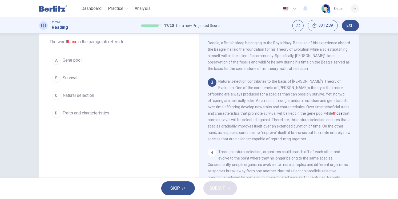
scroll to position [92, 0]
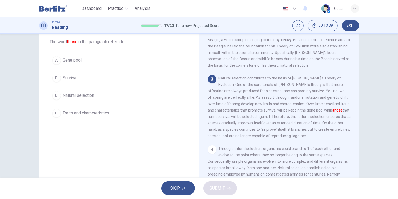
click at [68, 110] on span "Traits and characteristics" at bounding box center [86, 113] width 47 height 6
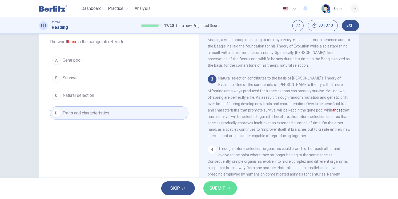
click at [219, 188] on span "SUBMIT" at bounding box center [217, 188] width 15 height 7
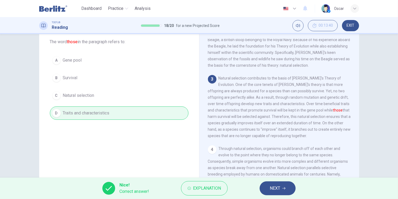
click at [269, 190] on button "NEXT" at bounding box center [278, 188] width 36 height 14
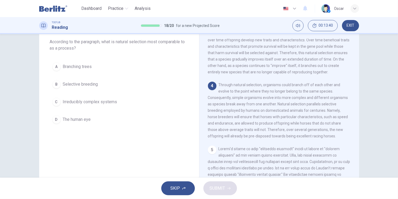
scroll to position [156, 0]
click at [70, 84] on span "Selective breeding" at bounding box center [80, 84] width 35 height 6
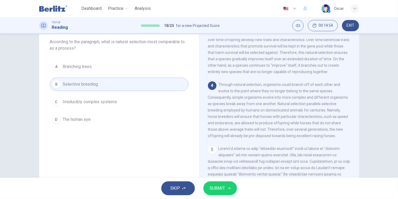
click at [217, 186] on span "SUBMIT" at bounding box center [217, 188] width 15 height 7
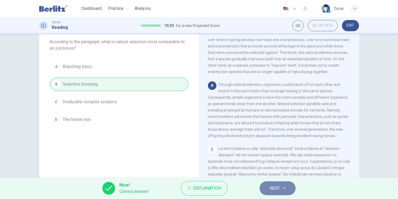
click at [277, 193] on button "NEXT" at bounding box center [278, 188] width 36 height 14
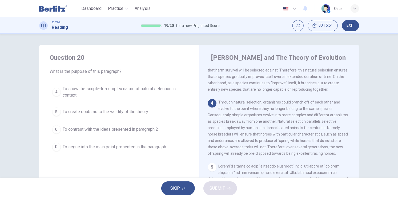
scroll to position [178, 0]
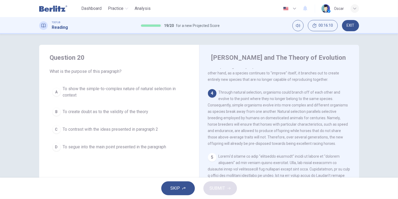
click at [106, 89] on span "To show the simple-to-complex nature of natural selection in context" at bounding box center [124, 92] width 123 height 13
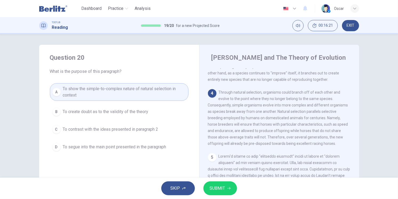
click at [227, 189] on icon "button" at bounding box center [228, 188] width 3 height 3
